Goal: Task Accomplishment & Management: Use online tool/utility

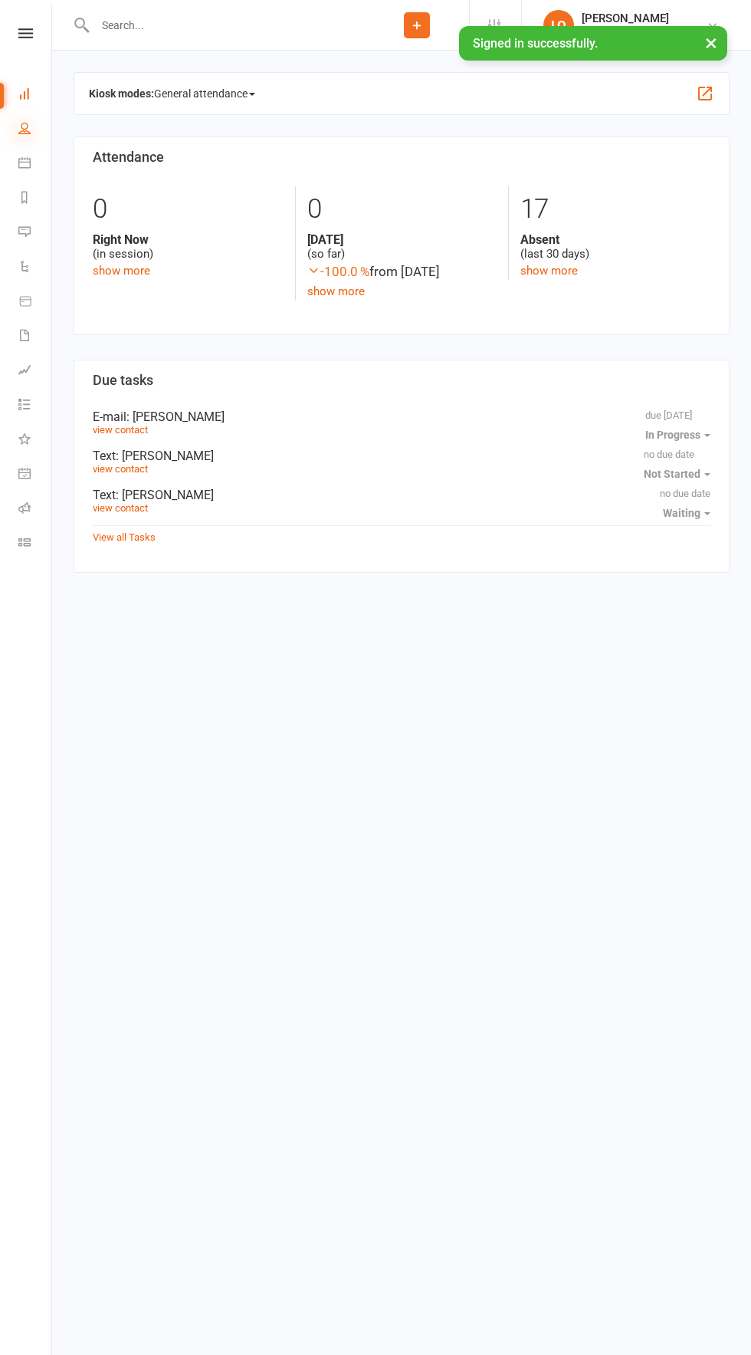
click at [25, 128] on icon at bounding box center [24, 128] width 12 height 12
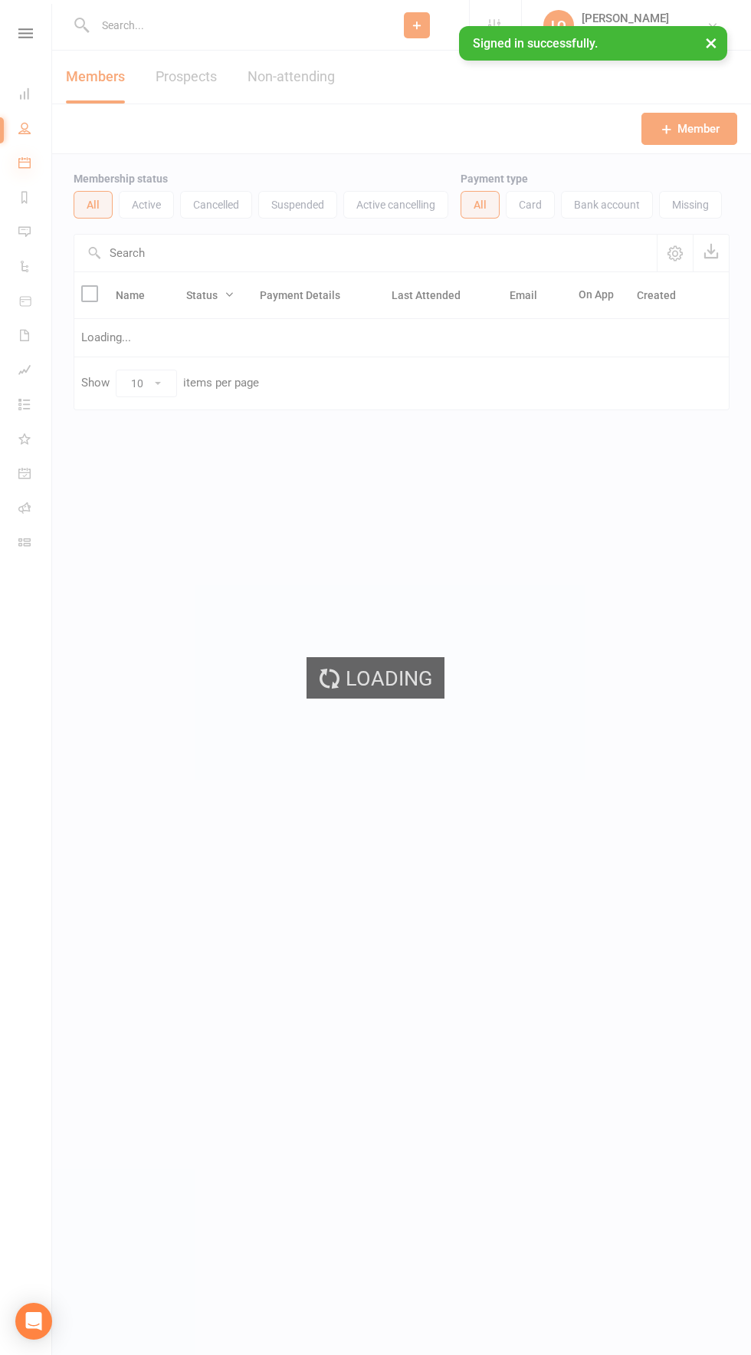
click at [22, 166] on icon at bounding box center [24, 162] width 12 height 12
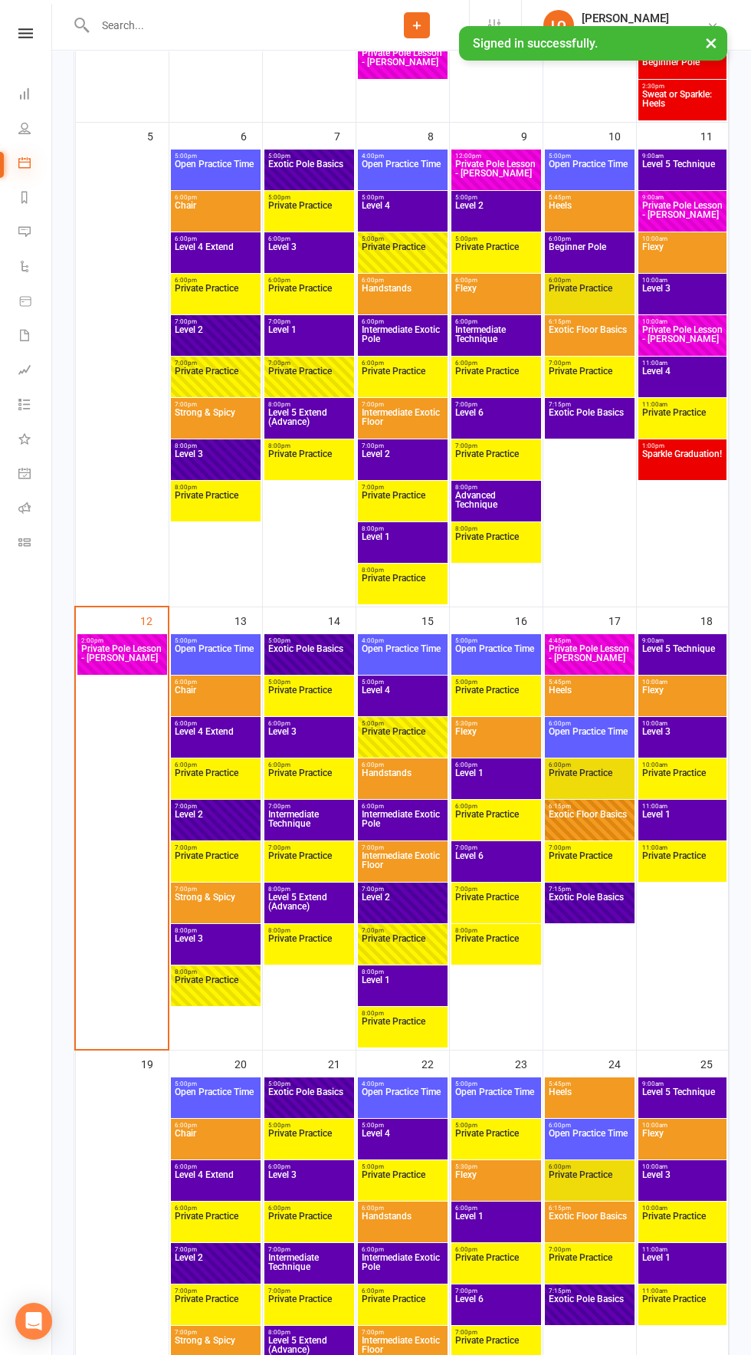
scroll to position [713, 0]
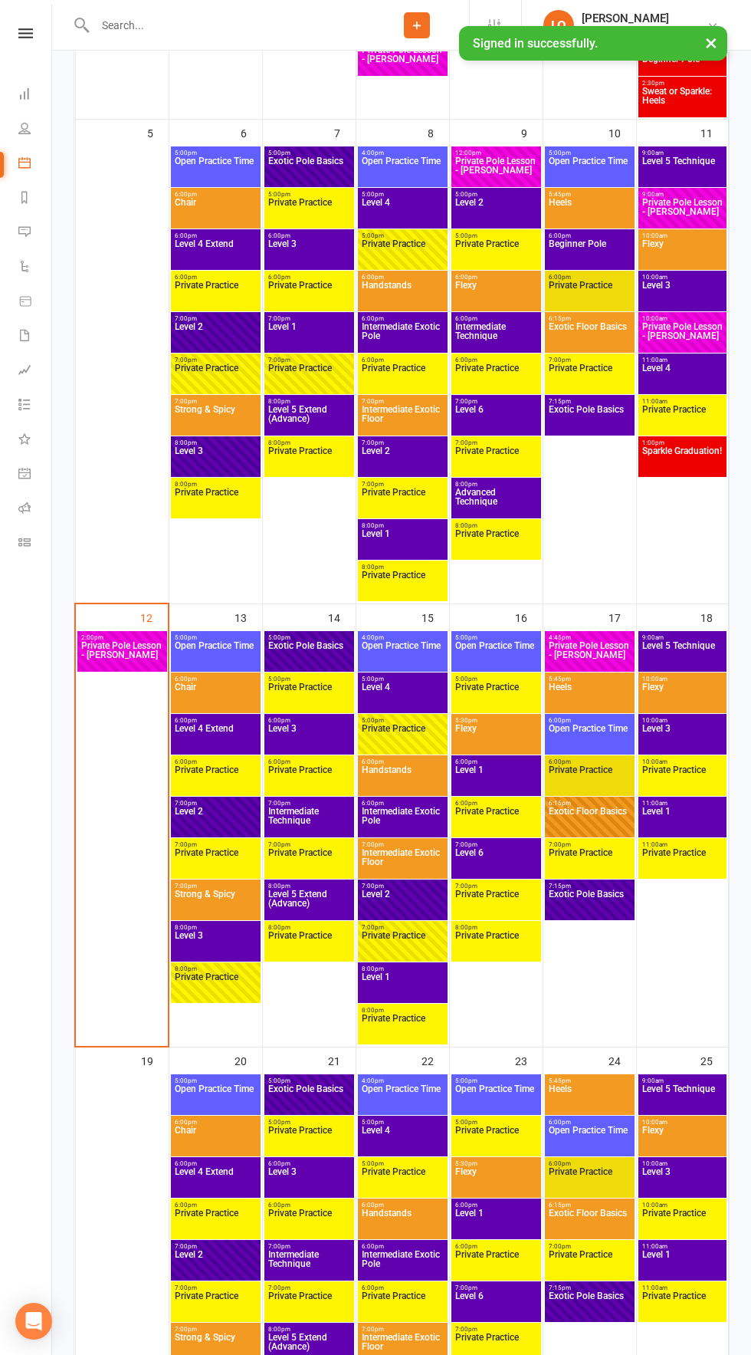
click at [213, 708] on span "Chair" at bounding box center [216, 696] width 84 height 28
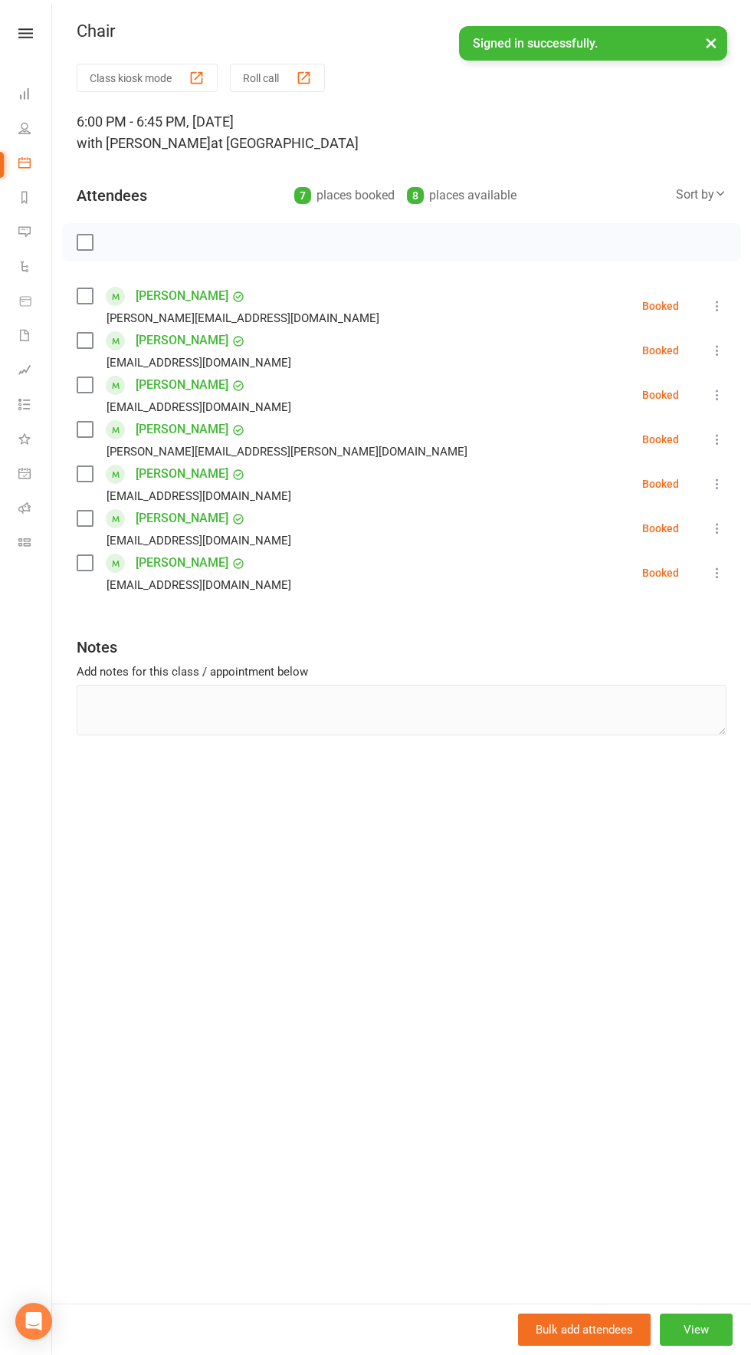
click at [711, 42] on button "×" at bounding box center [712, 42] width 28 height 33
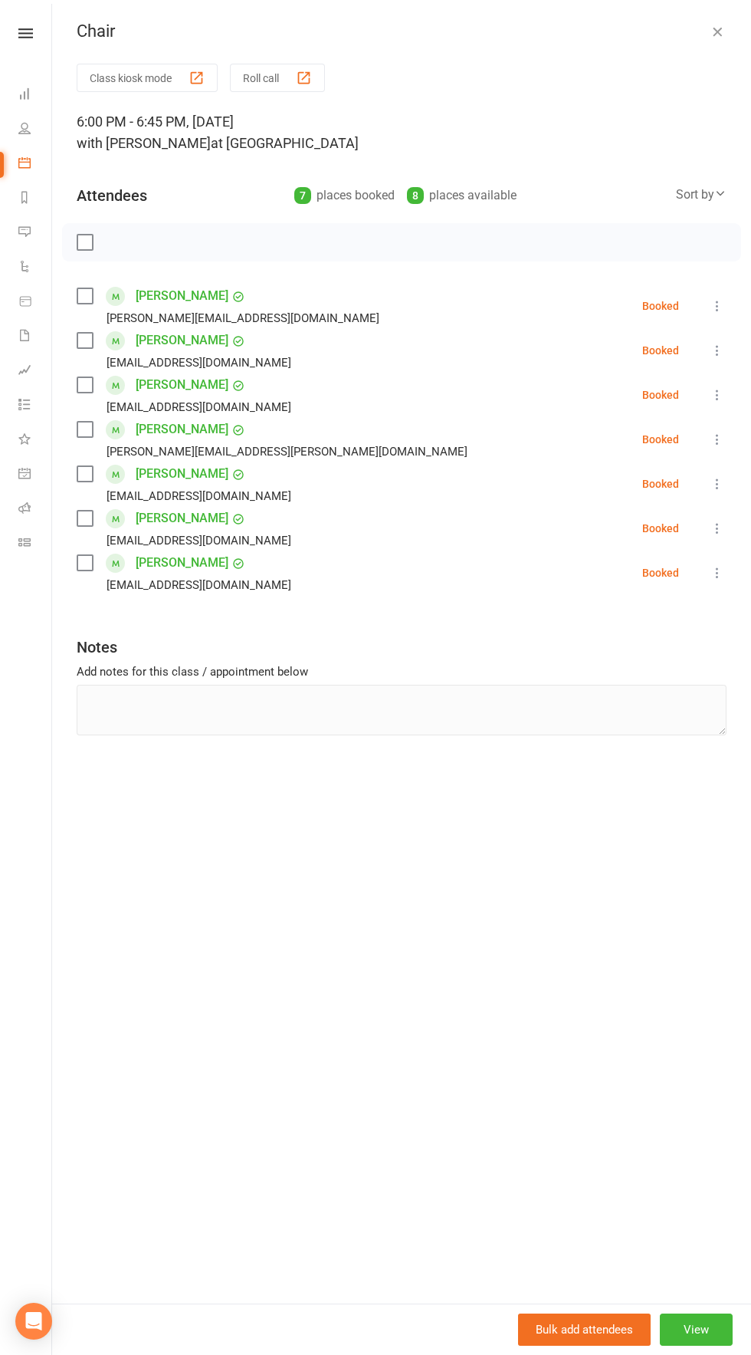
click at [724, 27] on icon "button" at bounding box center [717, 31] width 15 height 15
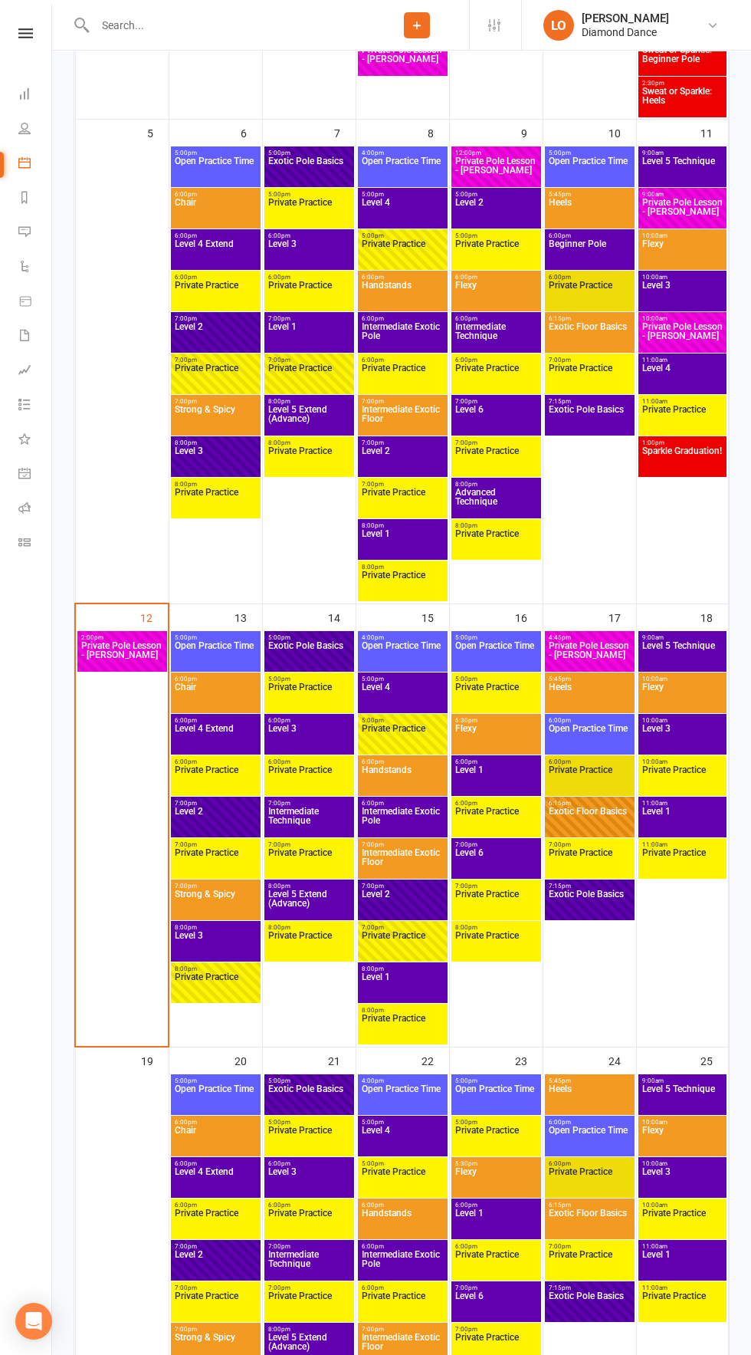
click at [229, 943] on span "Level 3" at bounding box center [216, 945] width 84 height 28
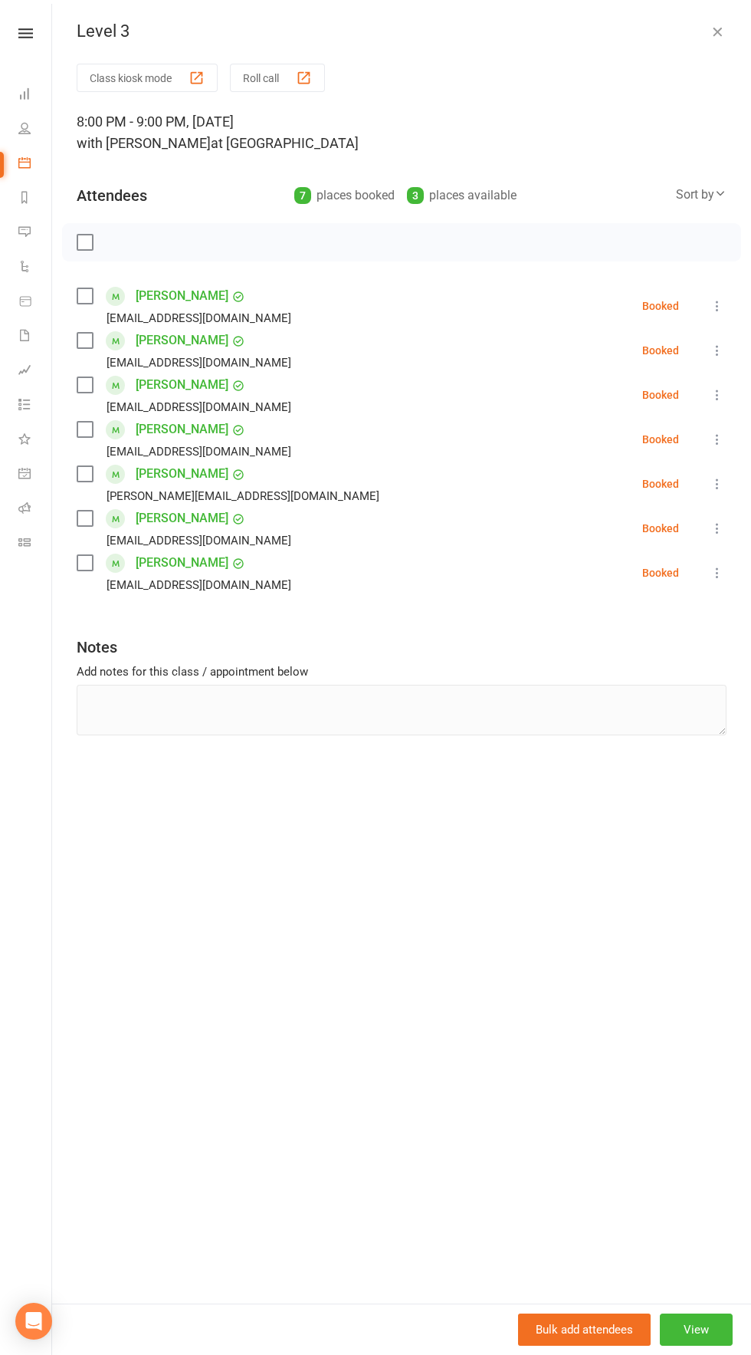
click at [717, 31] on icon "button" at bounding box center [717, 31] width 15 height 15
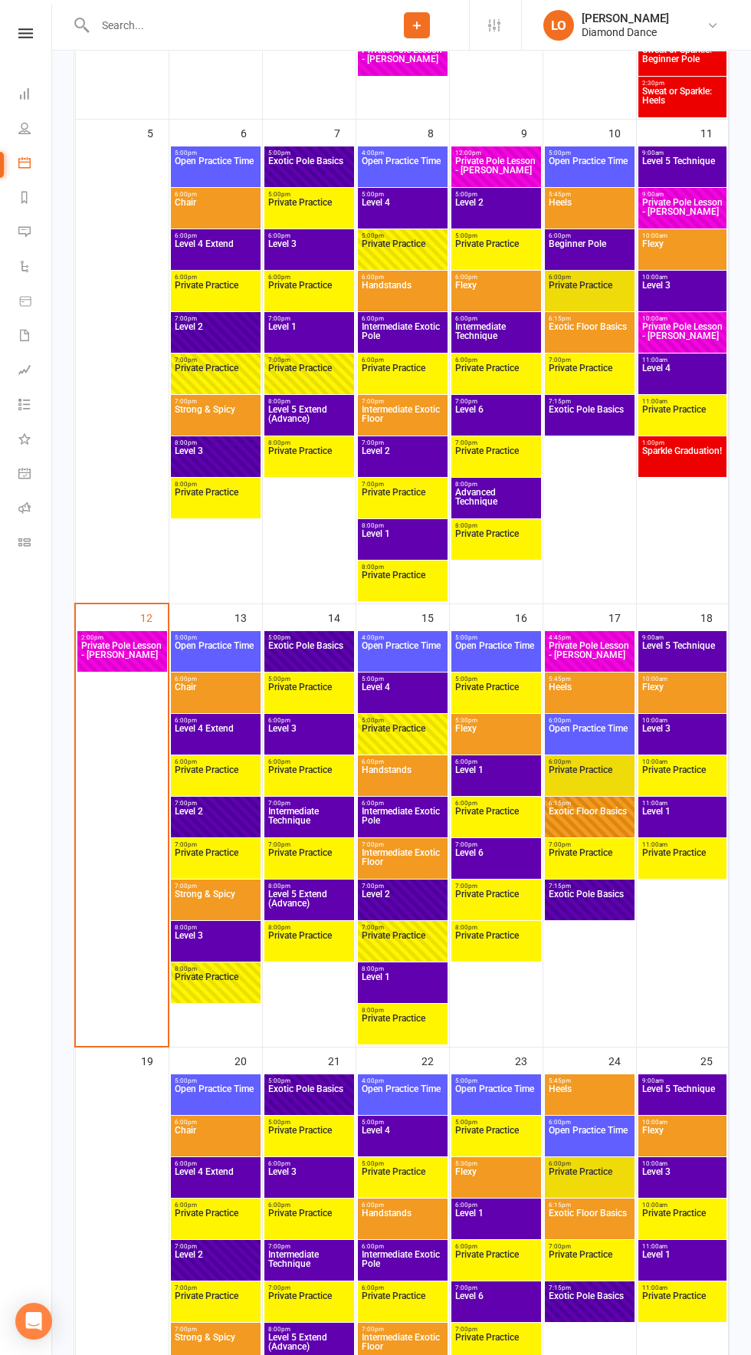
click at [235, 657] on span "Open Practice Time" at bounding box center [216, 655] width 84 height 28
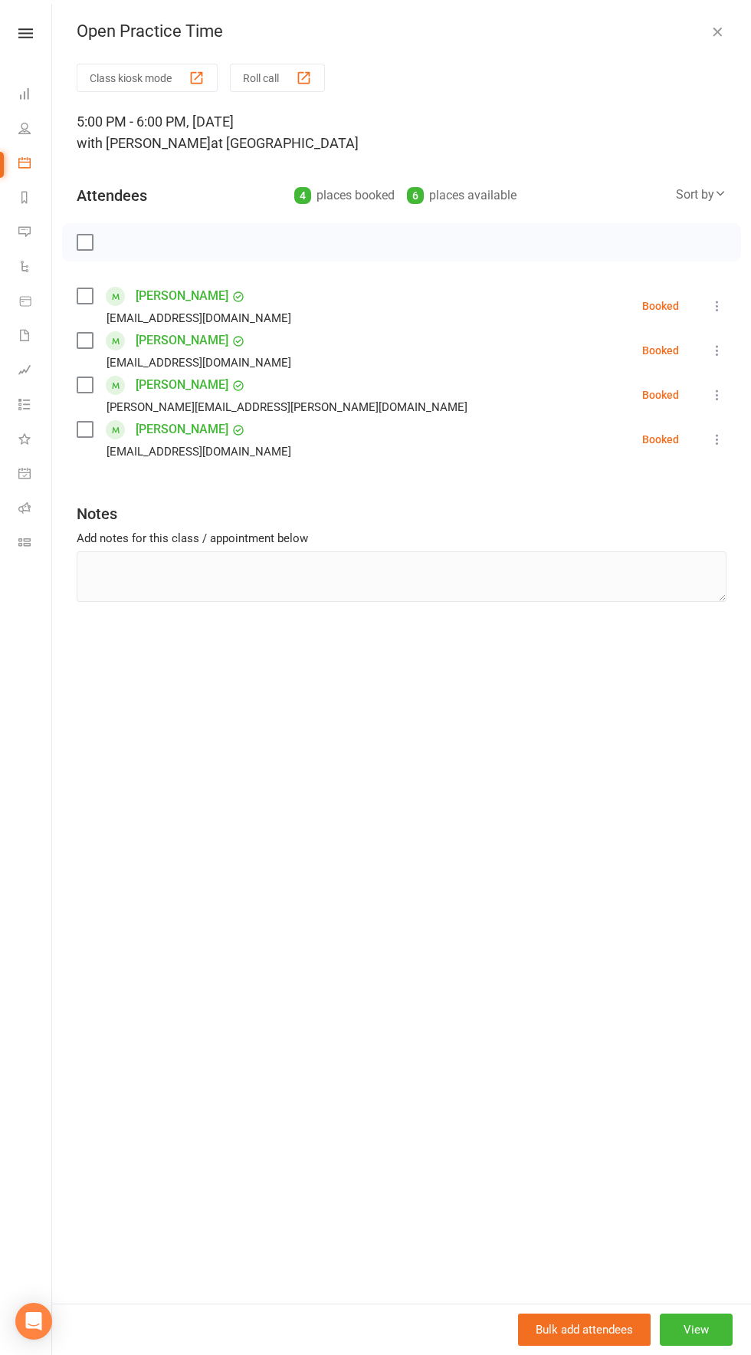
click at [715, 445] on icon at bounding box center [717, 439] width 15 height 15
click at [603, 758] on div "Class kiosk mode Roll call 5:00 PM - 6:00 PM, Monday, October, 13, 2025 with Ja…" at bounding box center [401, 684] width 699 height 1240
click at [307, 78] on div "button" at bounding box center [304, 78] width 16 height 16
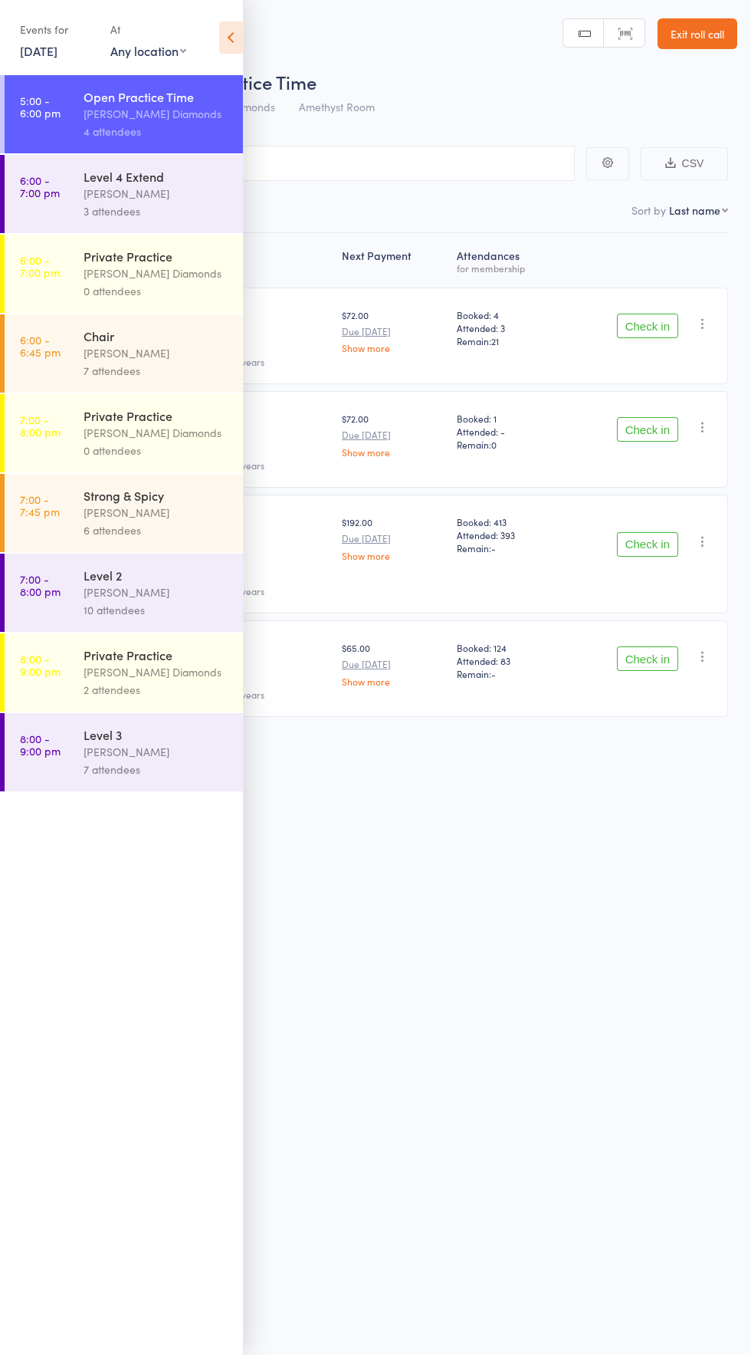
click at [180, 51] on select "Any location Diamond Room Gold Room Amethyst Room" at bounding box center [148, 50] width 76 height 17
click at [624, 797] on div "Roll Call for Open Practice Time [DATE] 17:00 [PERSON_NAME] Diamonds Amethyst R…" at bounding box center [375, 677] width 751 height 1355
click at [240, 36] on icon at bounding box center [231, 37] width 24 height 32
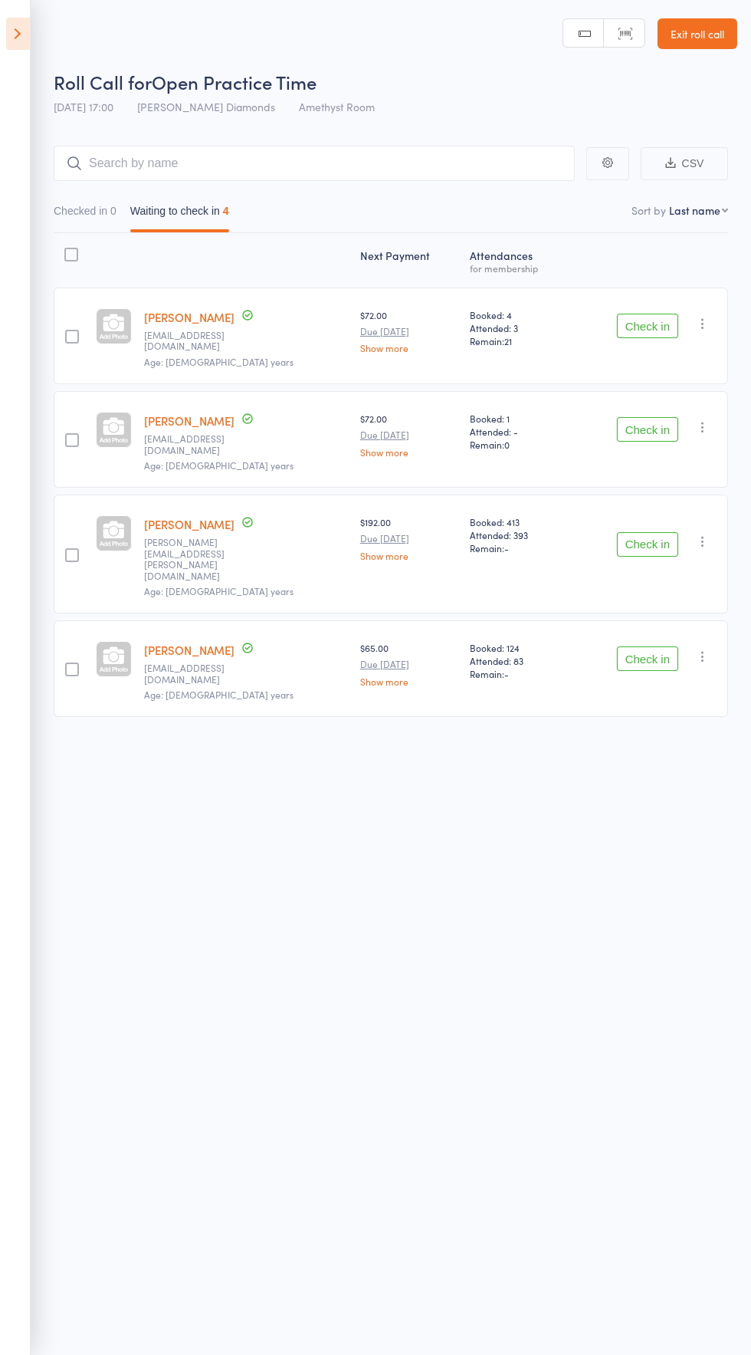
click at [706, 649] on icon "button" at bounding box center [703, 656] width 15 height 15
click at [667, 738] on li "Add Task" at bounding box center [648, 748] width 127 height 21
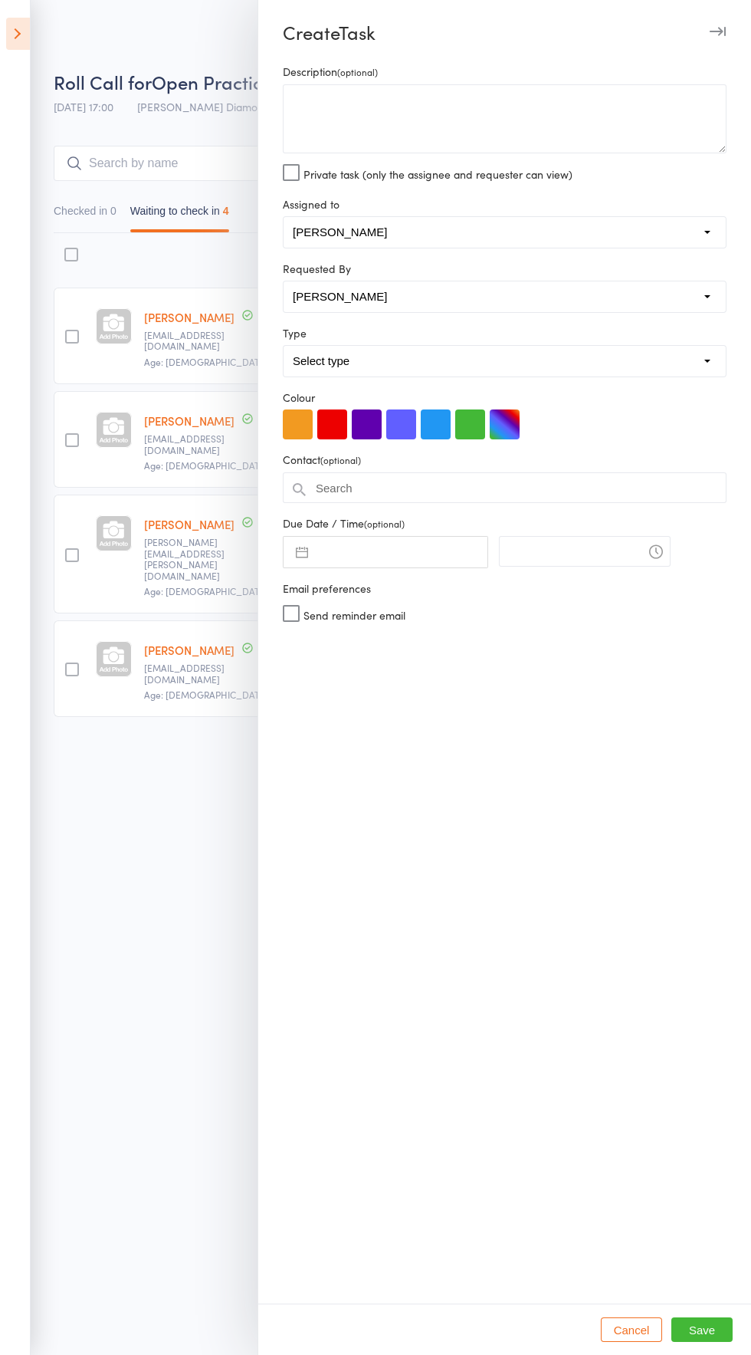
click at [183, 852] on div at bounding box center [375, 677] width 751 height 1355
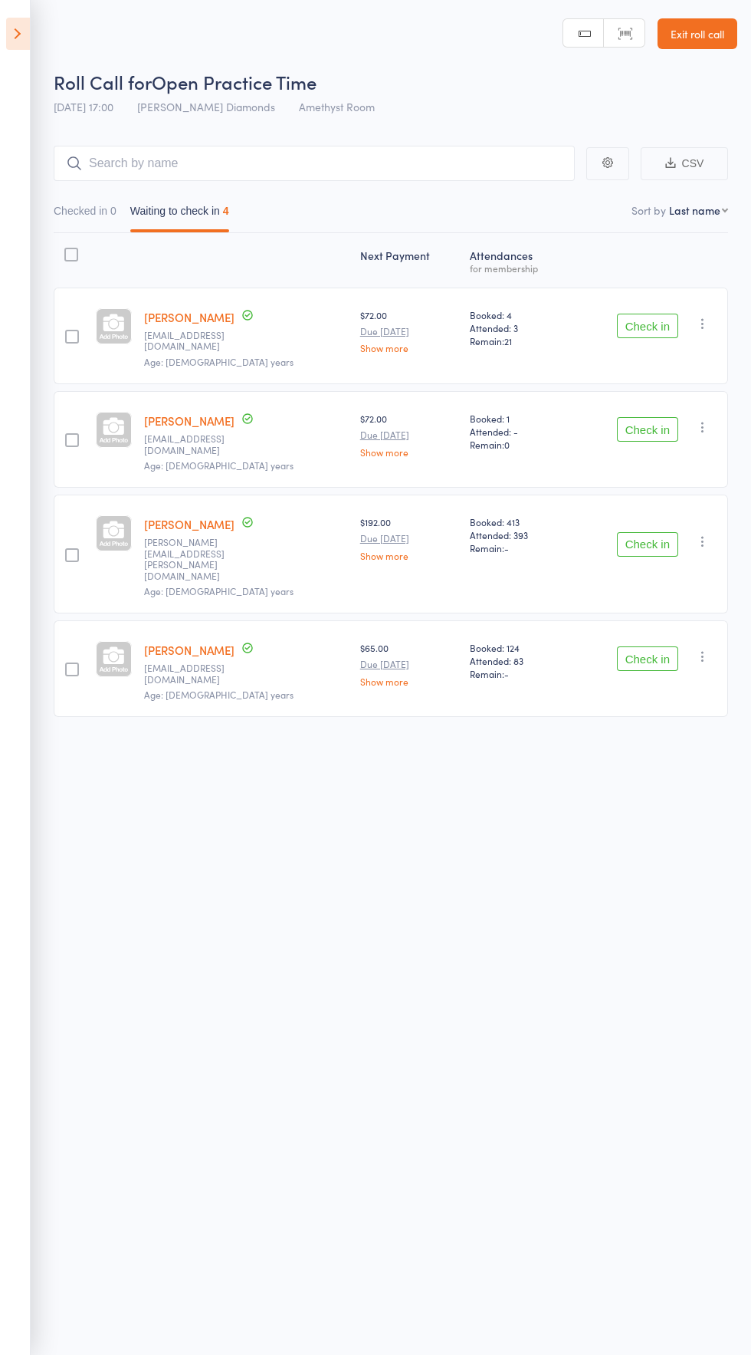
click at [706, 649] on icon "button" at bounding box center [703, 656] width 15 height 15
click at [663, 758] on li "Remove" at bounding box center [648, 768] width 127 height 21
click at [712, 35] on link "Exit roll call" at bounding box center [698, 33] width 80 height 31
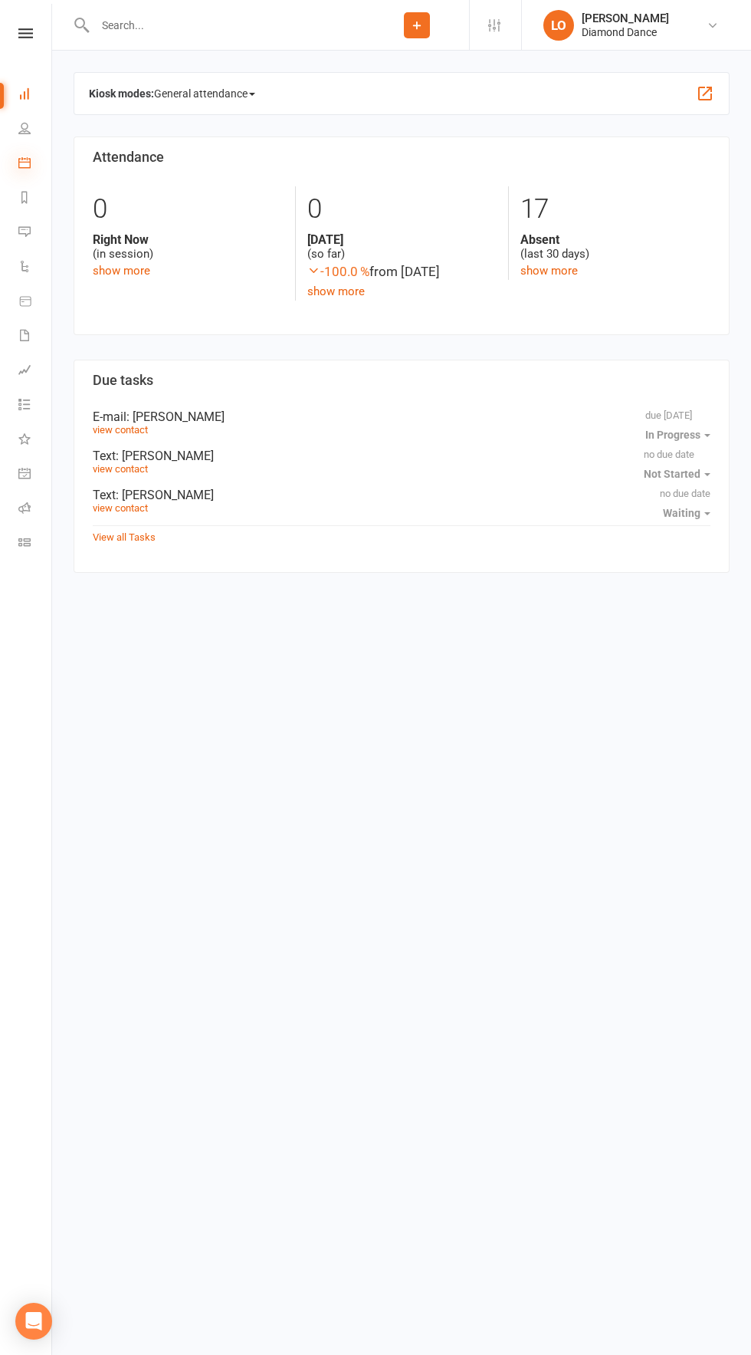
click at [25, 163] on icon at bounding box center [24, 162] width 12 height 12
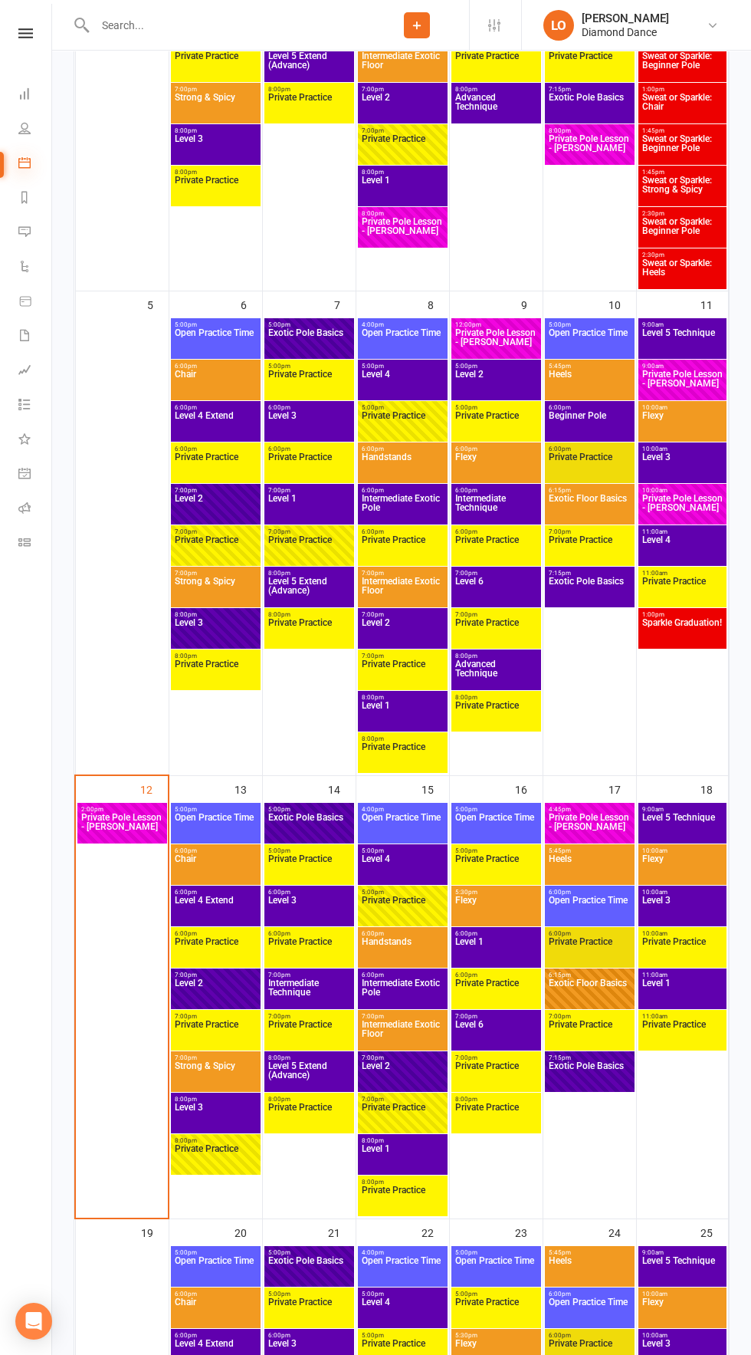
scroll to position [545, 0]
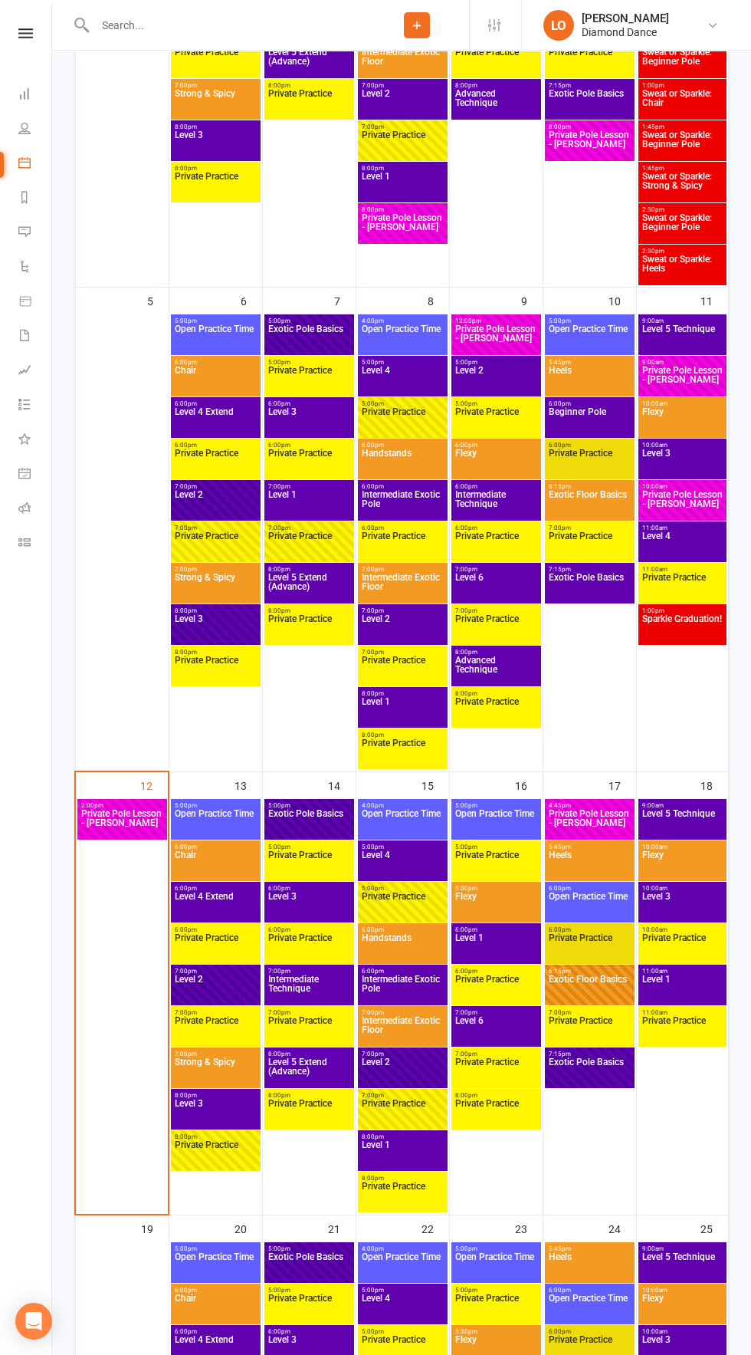
click at [219, 1070] on span "Strong & Spicy" at bounding box center [216, 1071] width 84 height 28
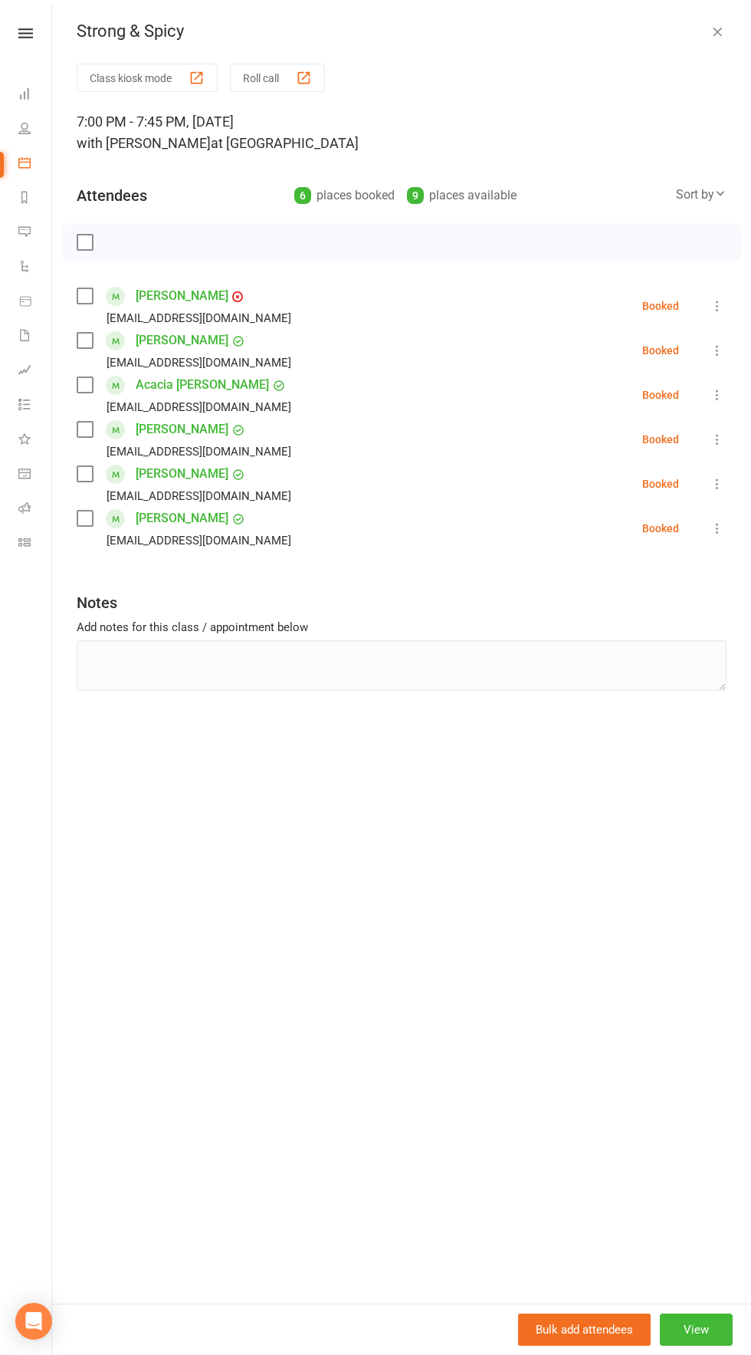
click at [718, 31] on icon "button" at bounding box center [717, 31] width 15 height 15
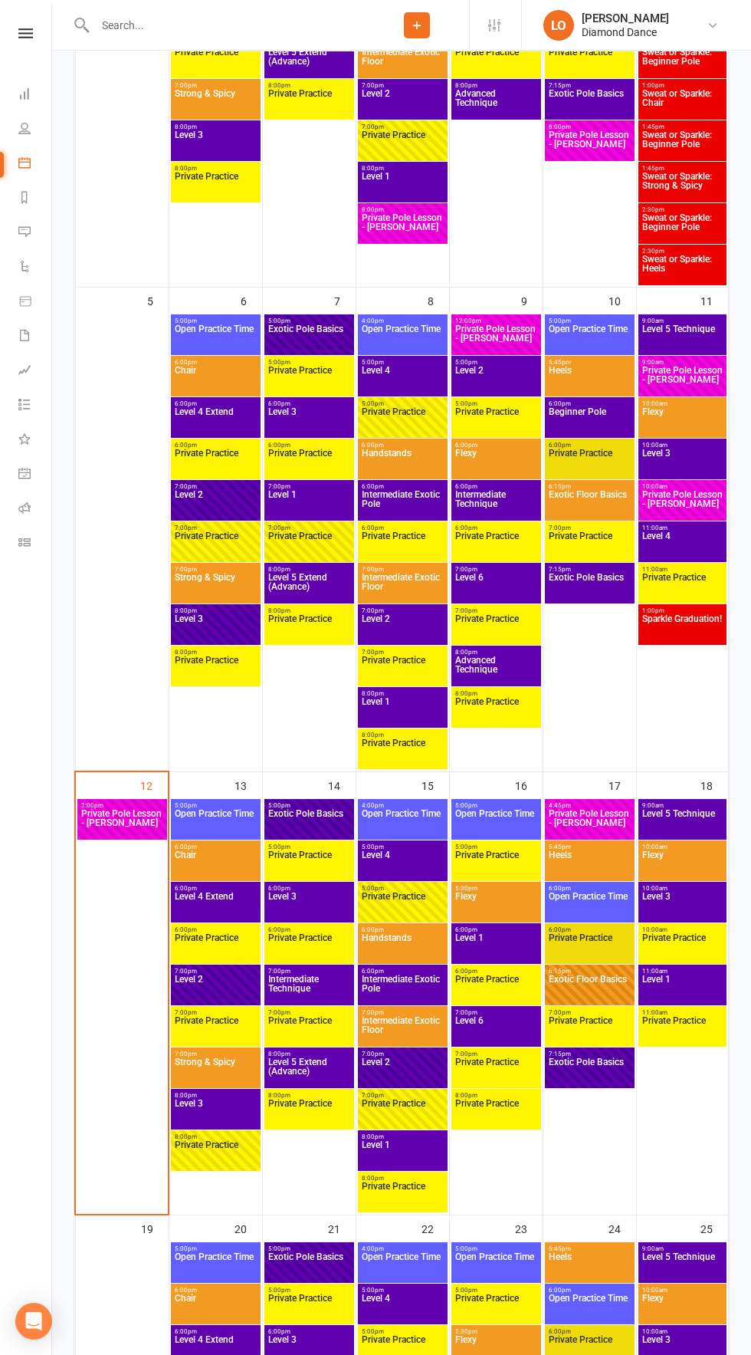
click at [696, 906] on span "Level 3" at bounding box center [683, 906] width 83 height 28
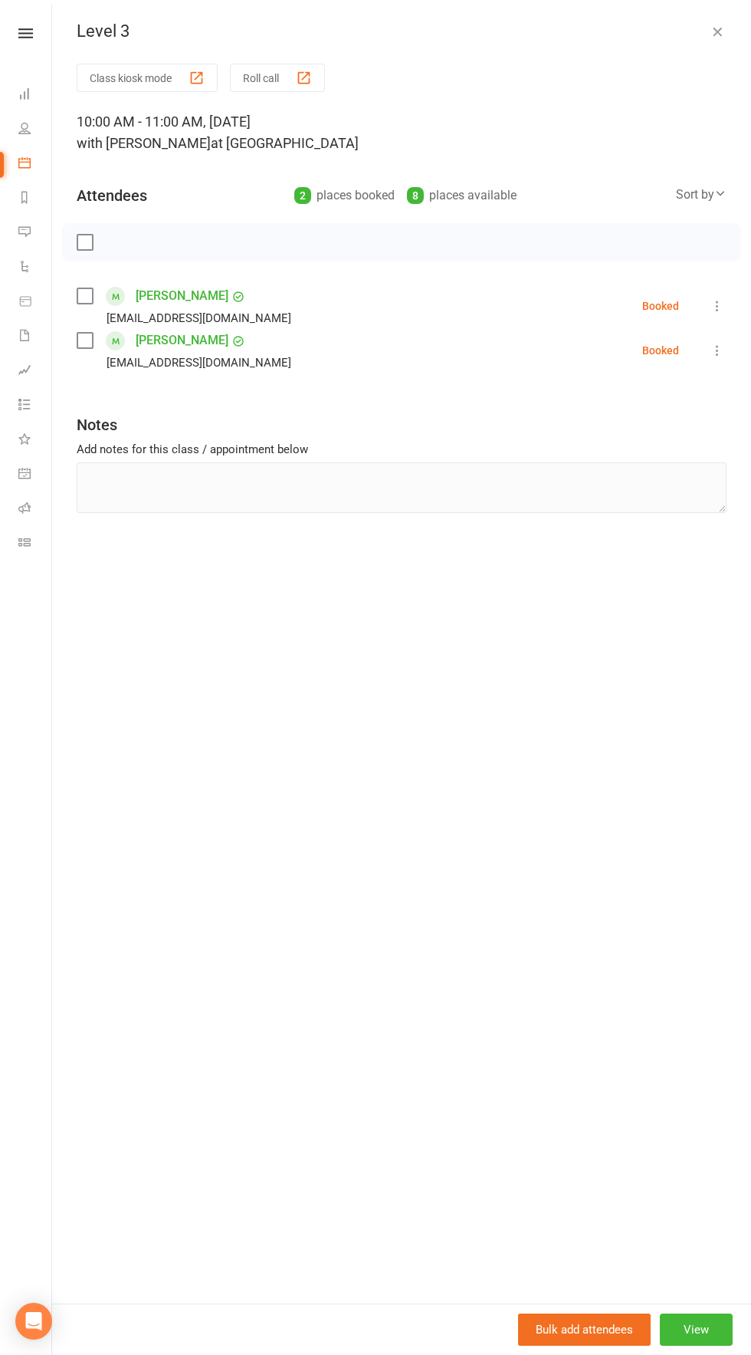
click at [714, 39] on button "button" at bounding box center [718, 31] width 18 height 18
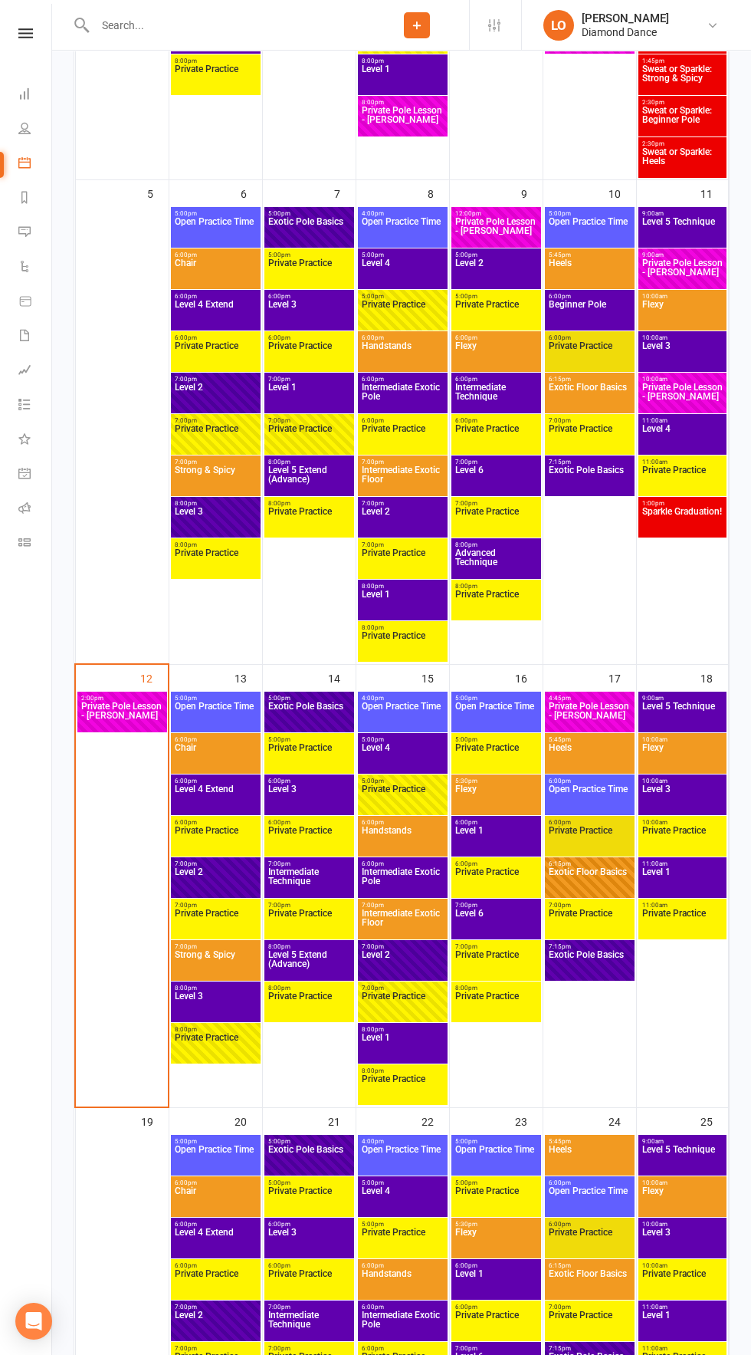
scroll to position [663, 0]
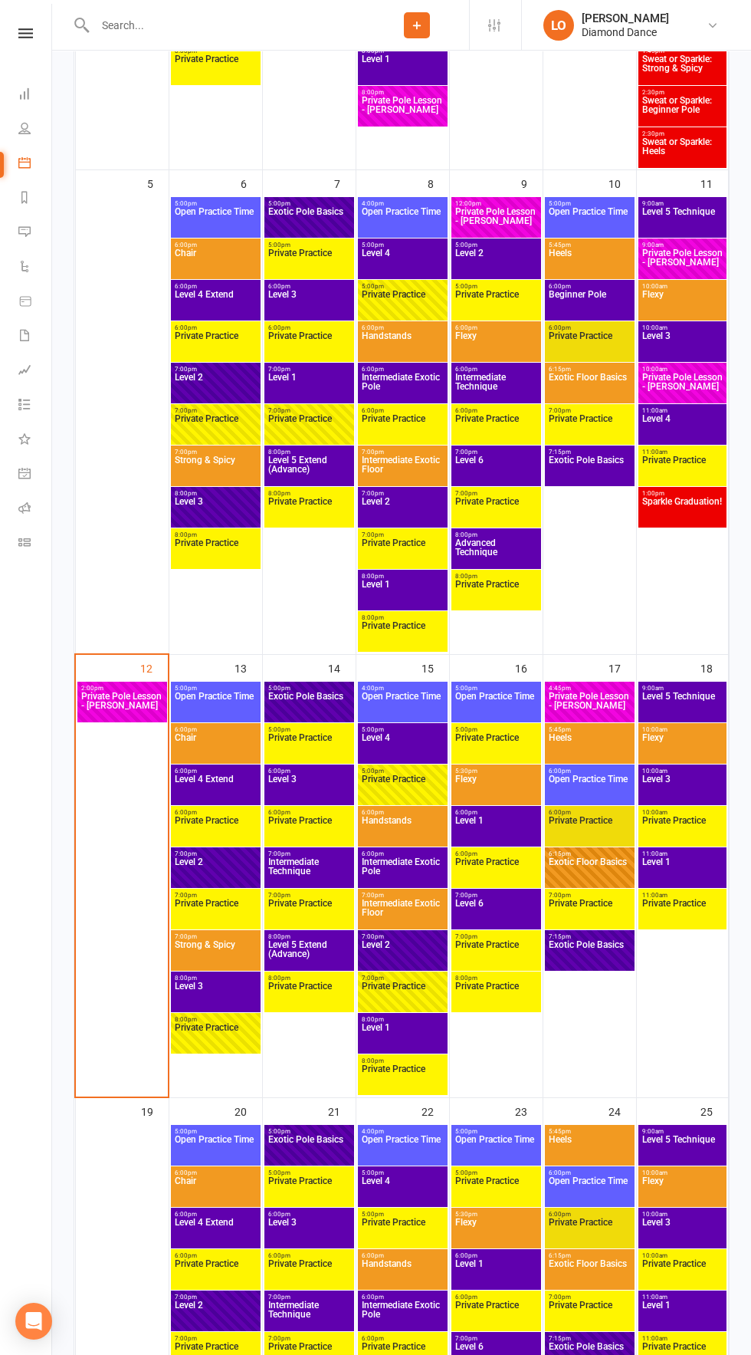
click at [308, 870] on span "Intermediate Technique" at bounding box center [310, 871] width 84 height 28
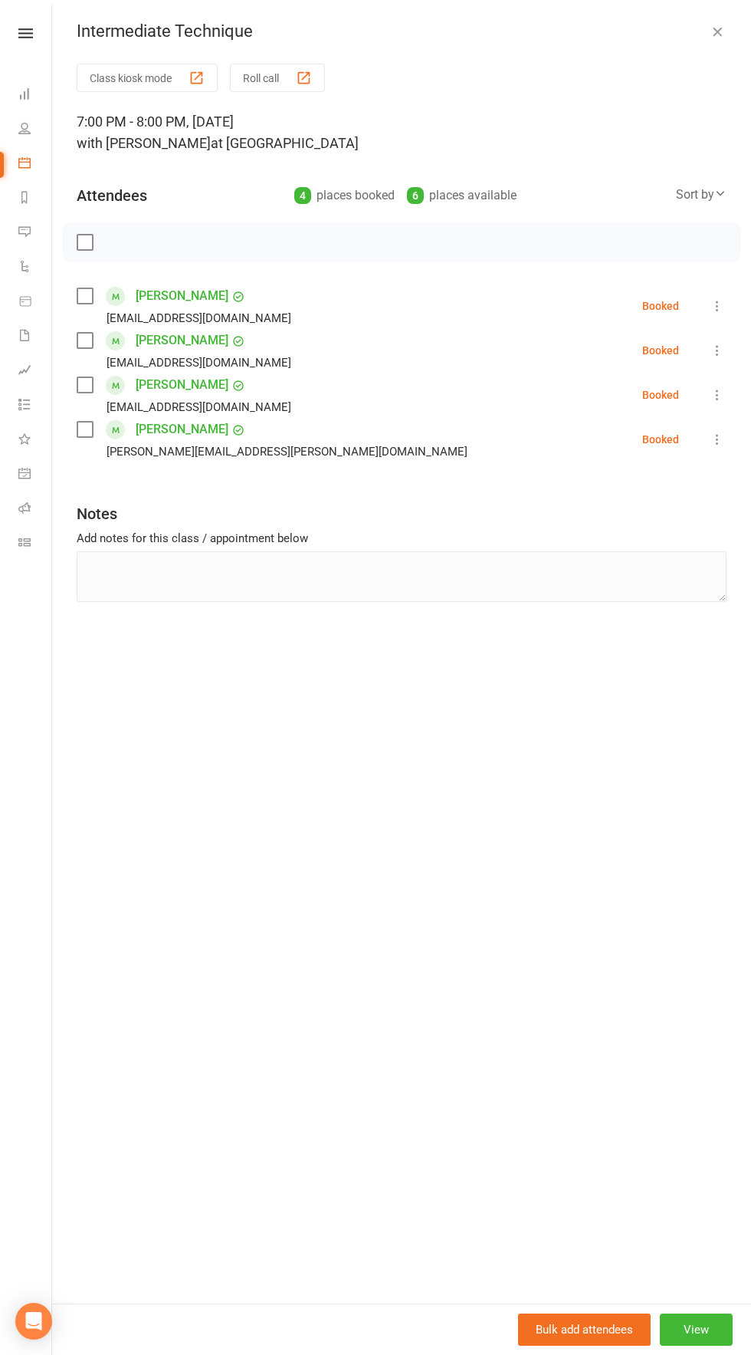
click at [716, 35] on icon "button" at bounding box center [717, 31] width 15 height 15
